Goal: Information Seeking & Learning: Understand process/instructions

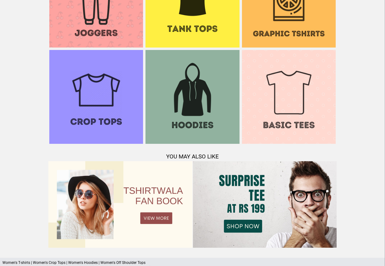
scroll to position [588, 0]
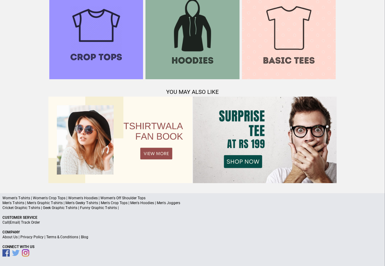
click at [69, 237] on link "Terms & Conditions" at bounding box center [62, 237] width 32 height 4
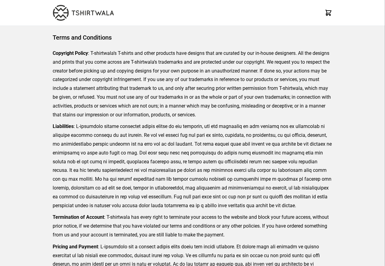
scroll to position [140, 0]
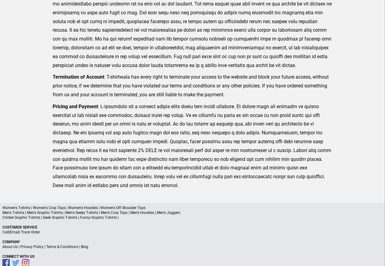
click at [32, 247] on link "Privacy Policy" at bounding box center [31, 247] width 23 height 4
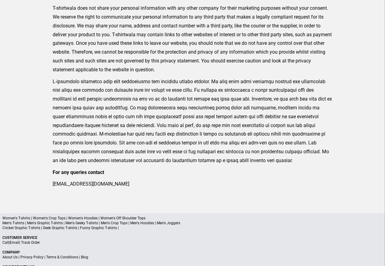
scroll to position [200, 0]
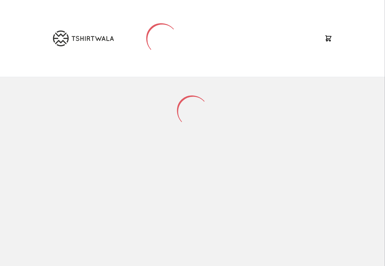
click at [69, 91] on div at bounding box center [192, 110] width 289 height 67
